Goal: Navigation & Orientation: Find specific page/section

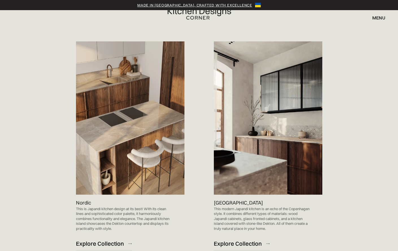
scroll to position [336, 0]
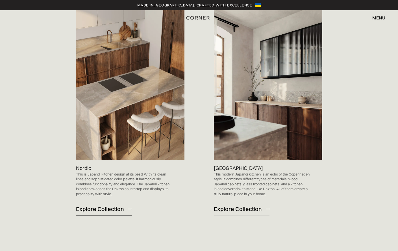
click at [95, 208] on div "Explore Collection" at bounding box center [100, 209] width 48 height 8
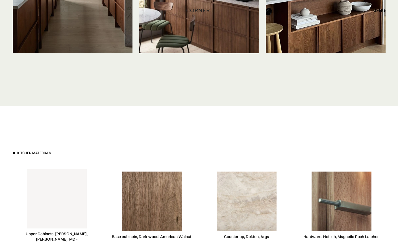
scroll to position [1501, 0]
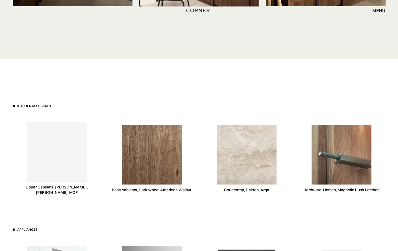
click at [157, 158] on img at bounding box center [152, 155] width 60 height 60
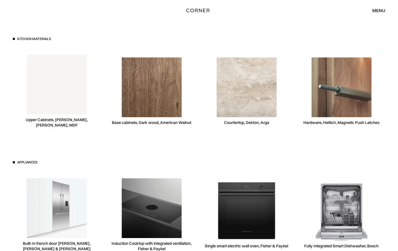
scroll to position [1592, 0]
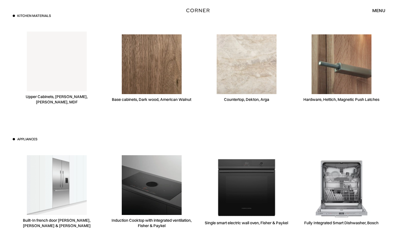
click at [345, 45] on img at bounding box center [341, 64] width 60 height 60
click at [374, 10] on div "menu" at bounding box center [378, 10] width 13 height 5
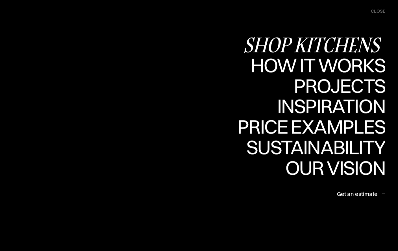
click at [315, 42] on div "Shop Kitchens" at bounding box center [314, 45] width 142 height 20
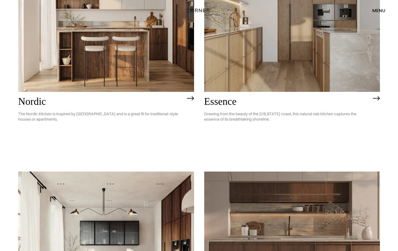
scroll to position [113, 0]
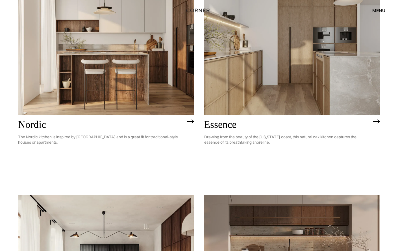
click at [231, 128] on h2 "Essence" at bounding box center [287, 124] width 166 height 11
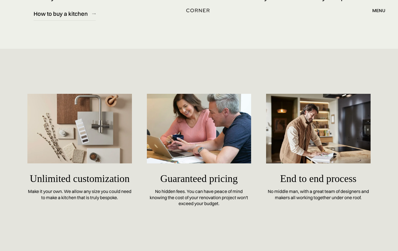
scroll to position [2386, 0]
